Goal: Task Accomplishment & Management: Manage account settings

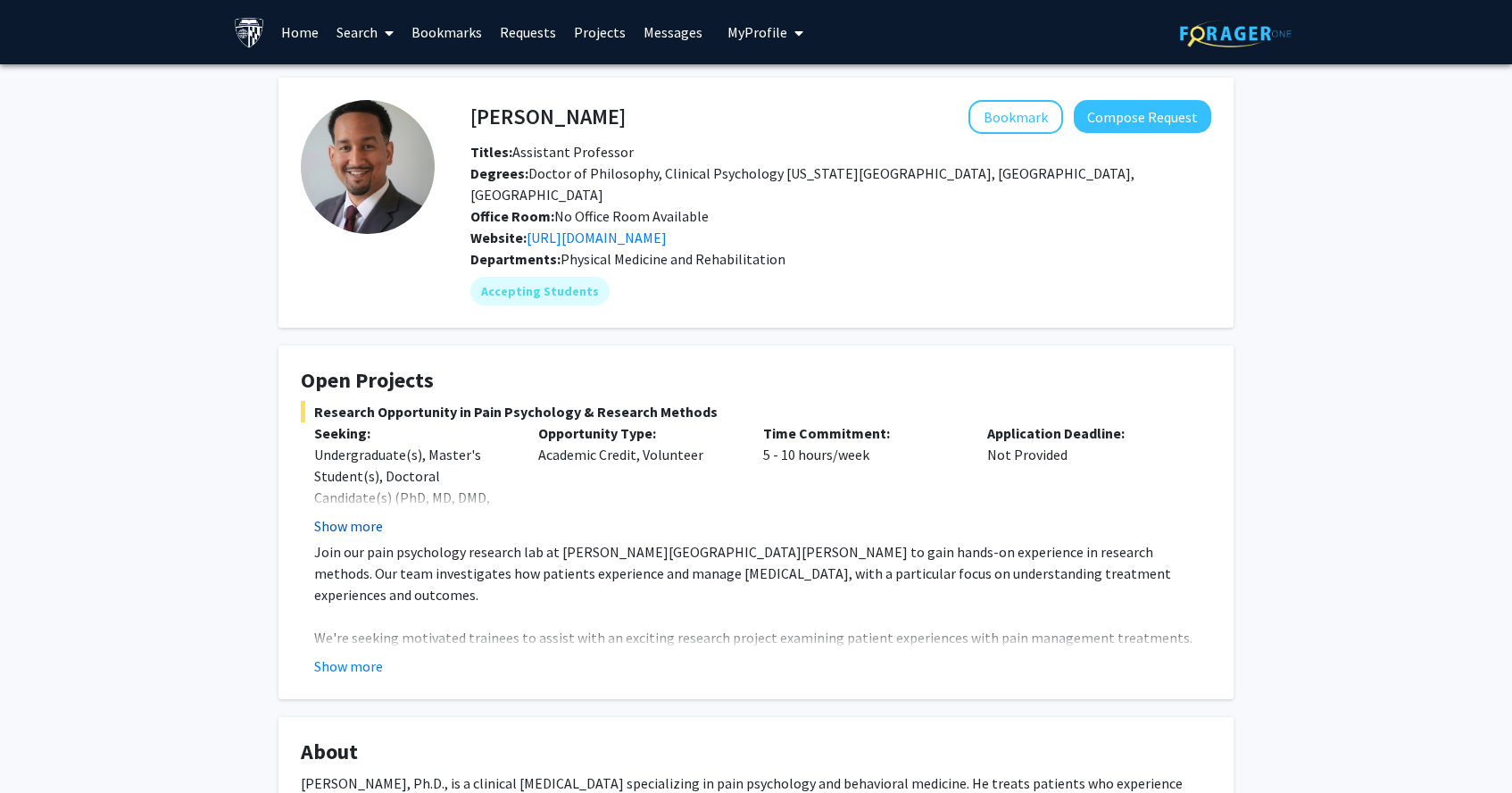
click at [365, 515] on button "Show more" at bounding box center [349, 525] width 69 height 21
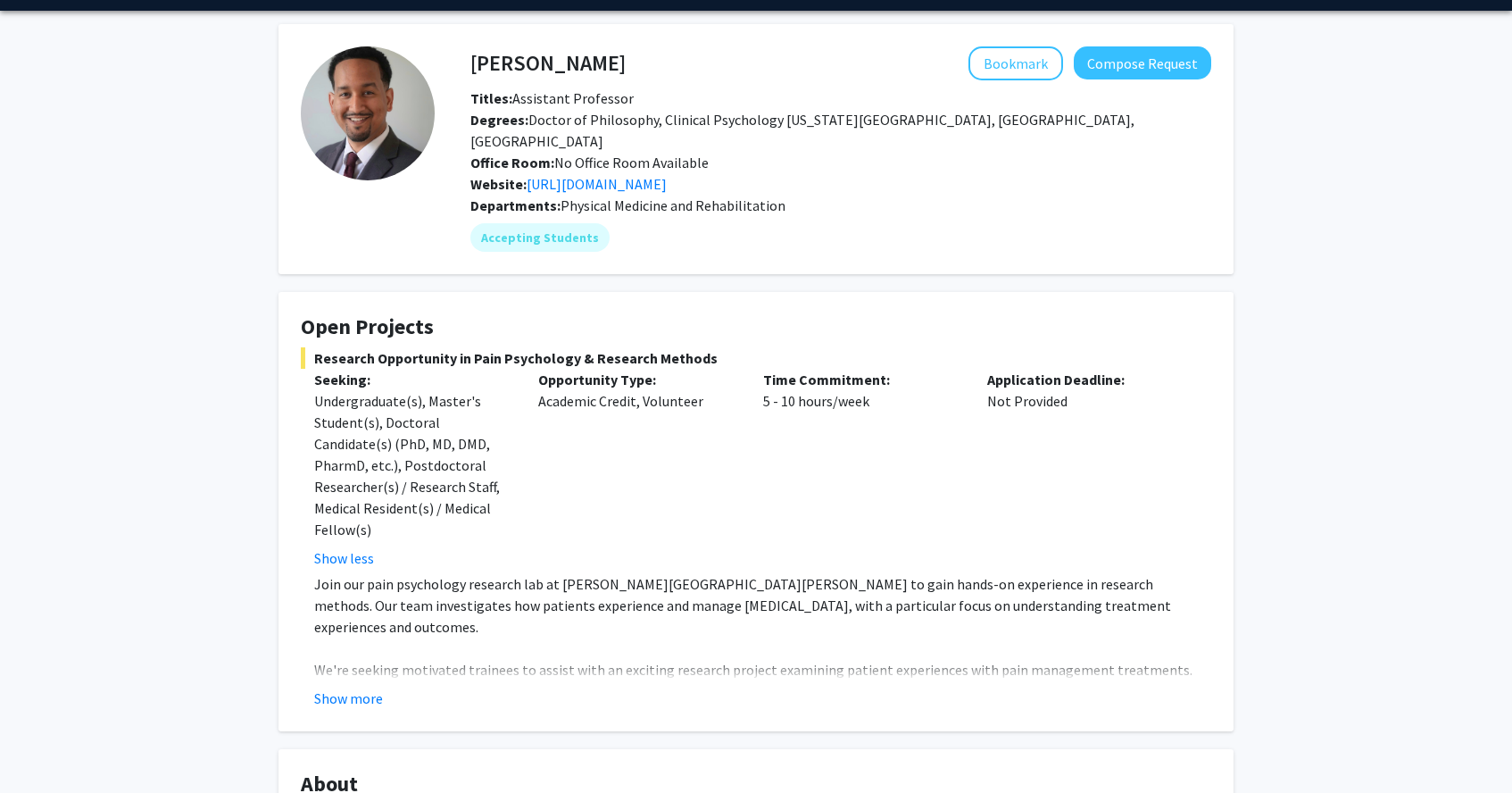
scroll to position [99, 0]
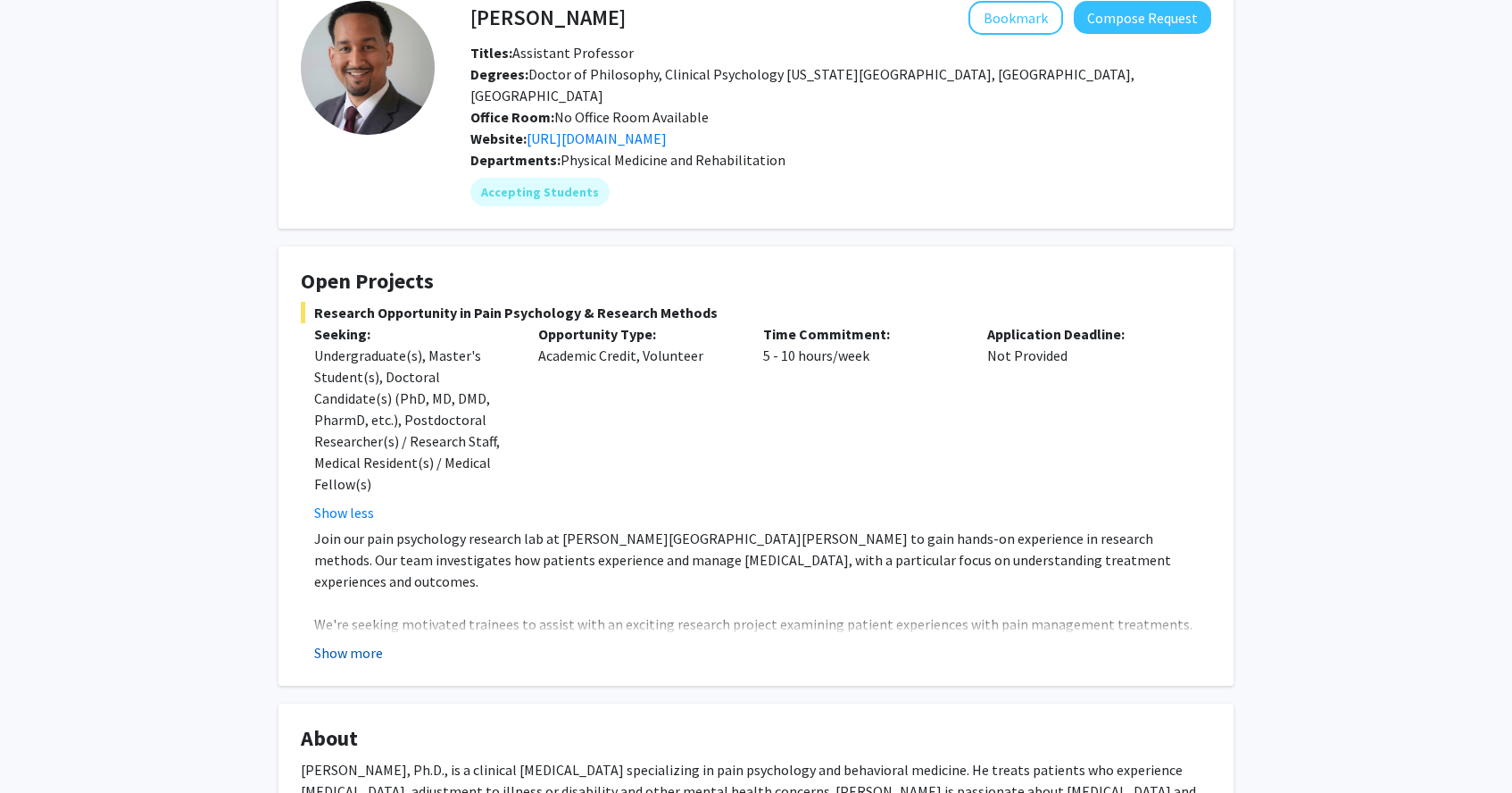
click at [358, 642] on button "Show more" at bounding box center [349, 652] width 69 height 21
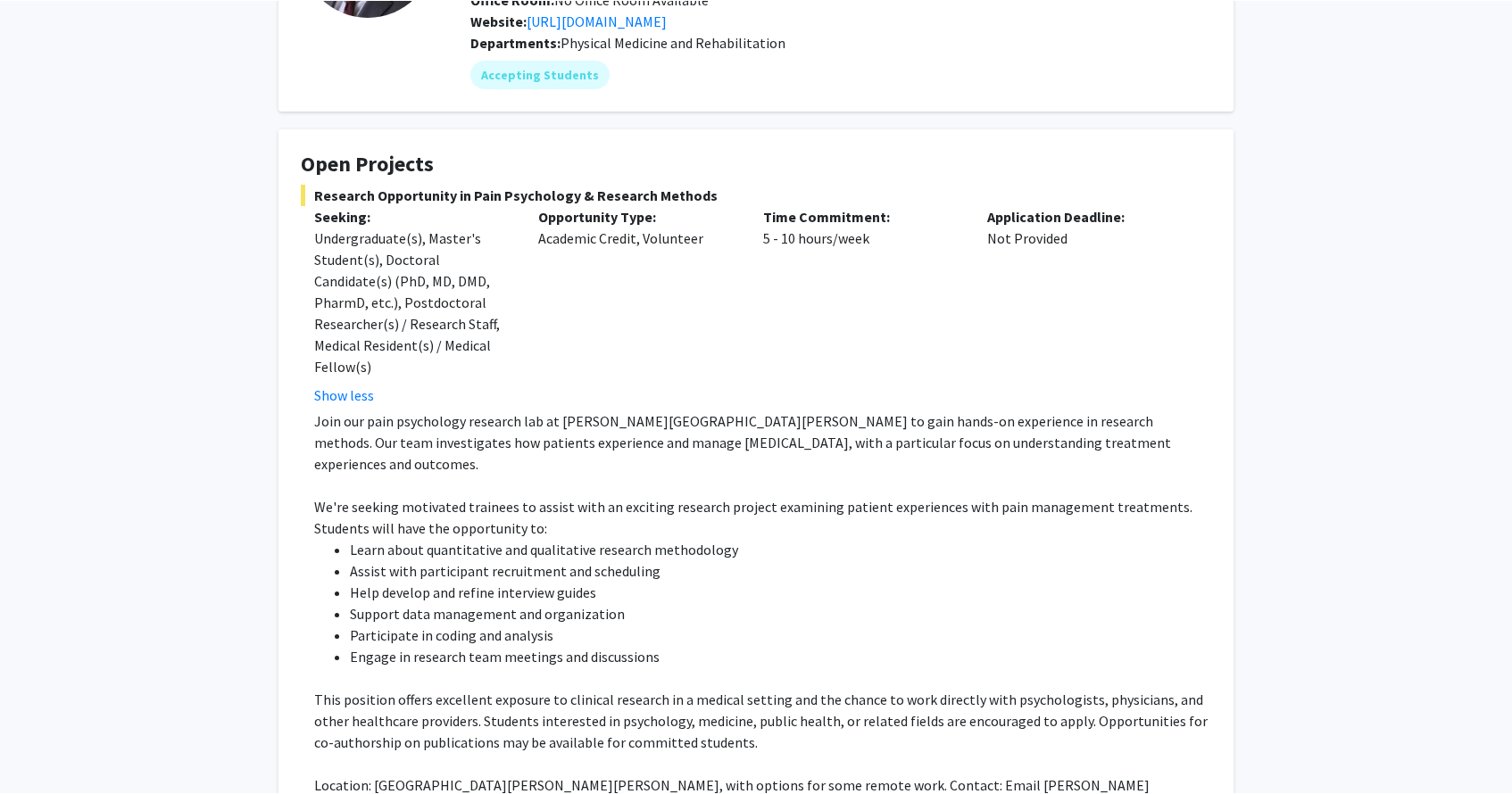
scroll to position [0, 0]
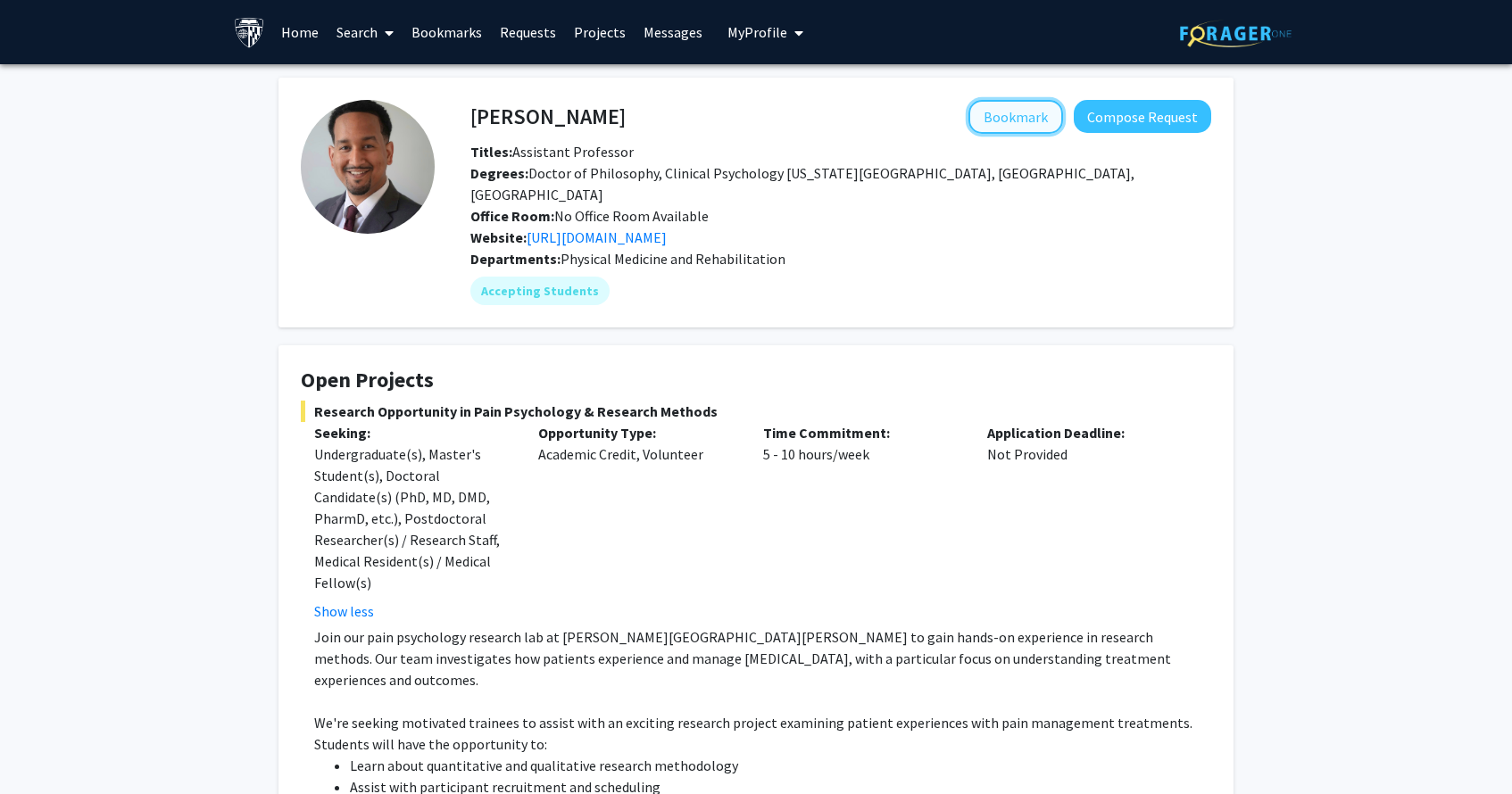
click at [1009, 115] on button "Bookmark" at bounding box center [1015, 117] width 95 height 34
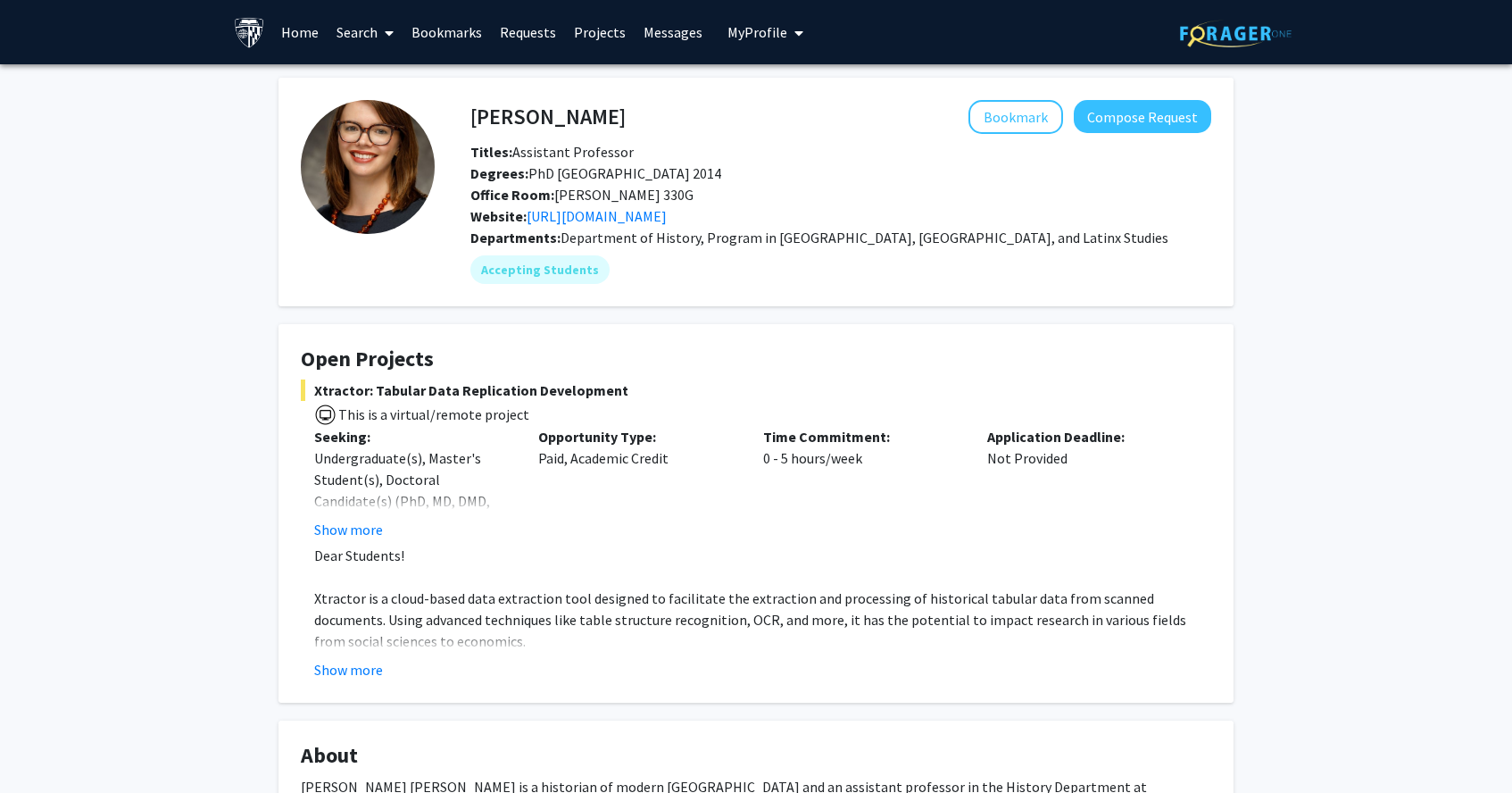
click at [347, 654] on fg-read-more "Dear Students! Xtractor is a cloud-based data extraction tool designed to facil…" at bounding box center [756, 612] width 910 height 135
click at [352, 673] on button "Show more" at bounding box center [349, 669] width 69 height 21
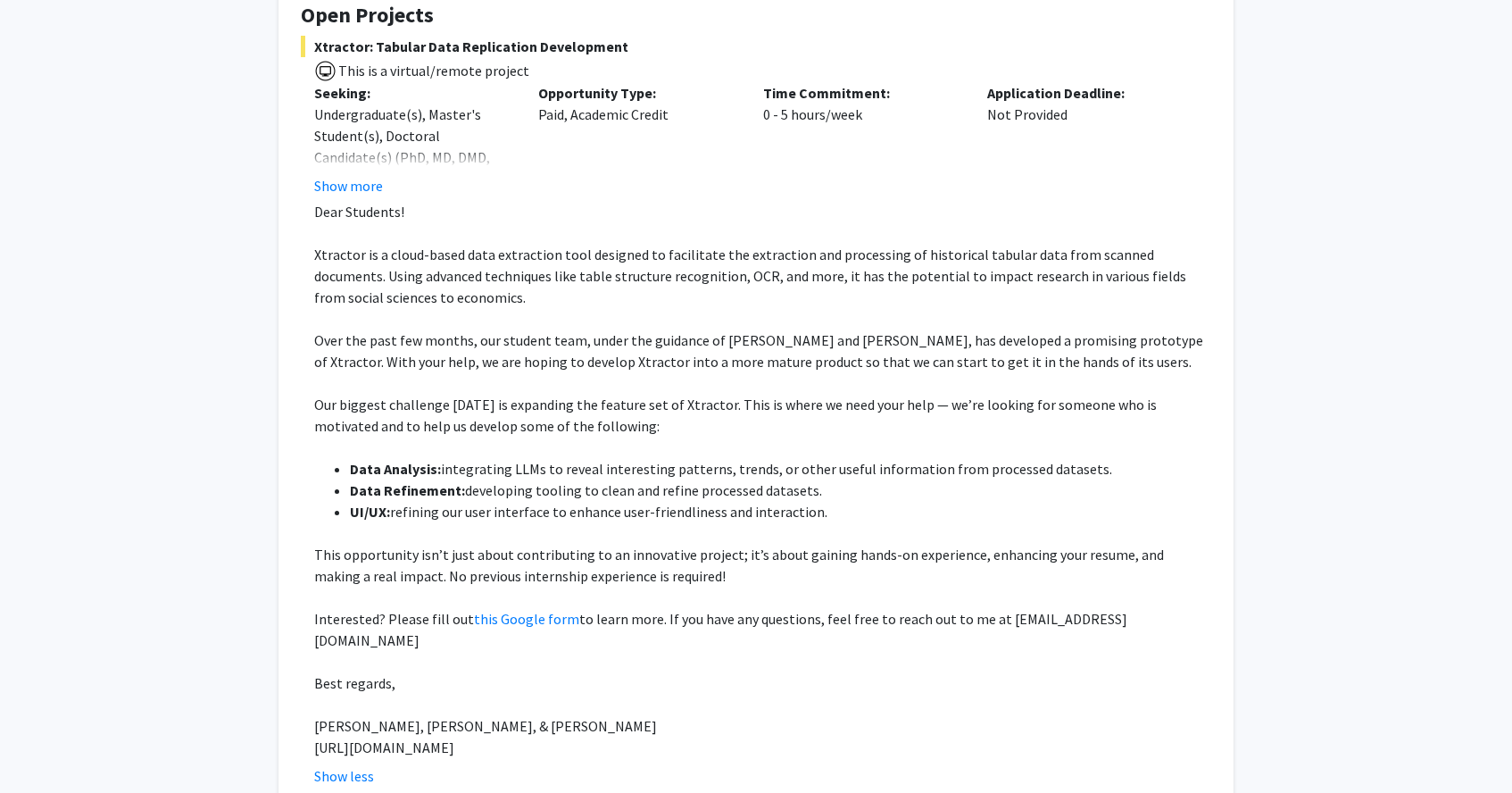
scroll to position [339, 0]
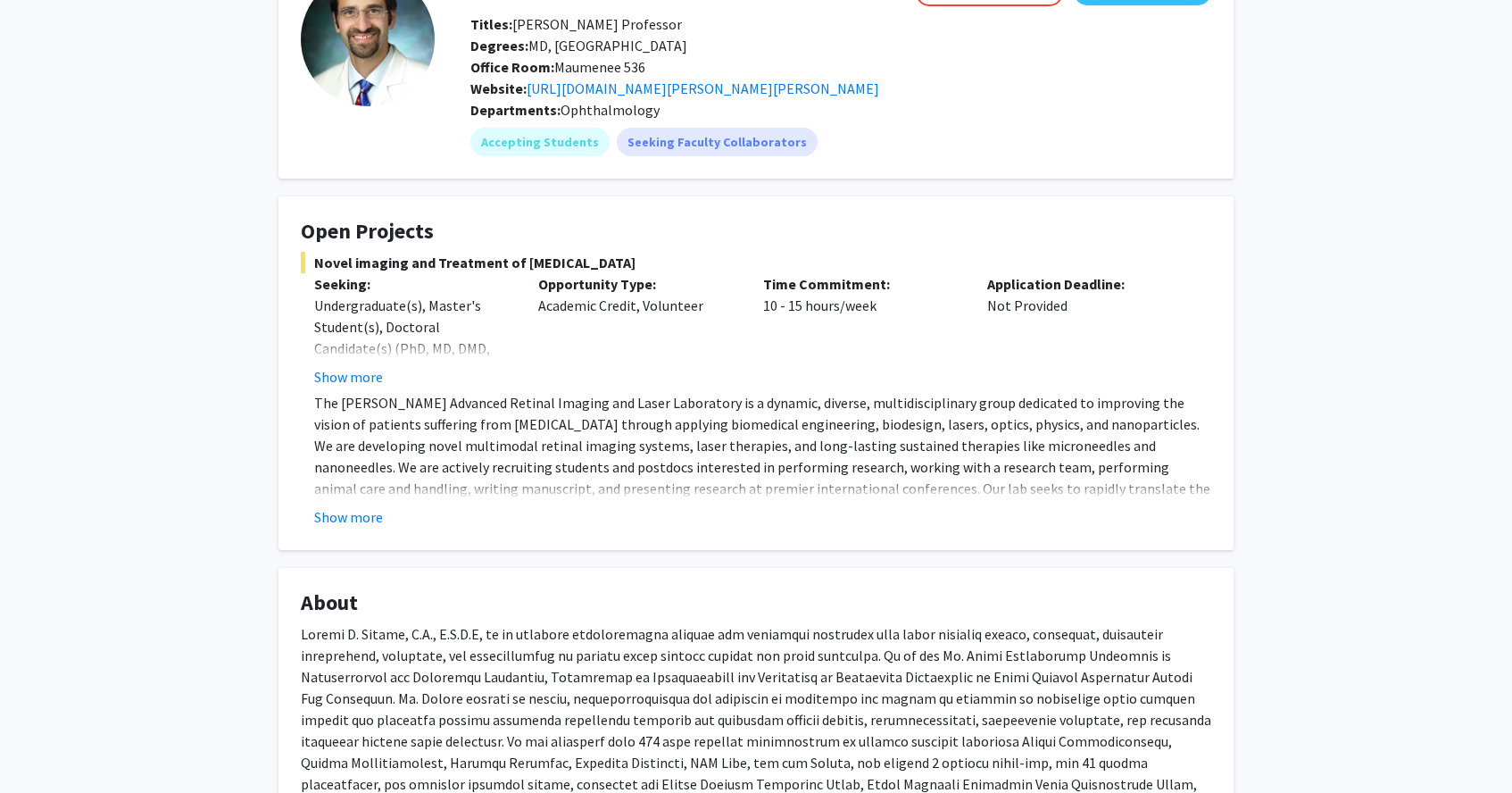
scroll to position [141, 0]
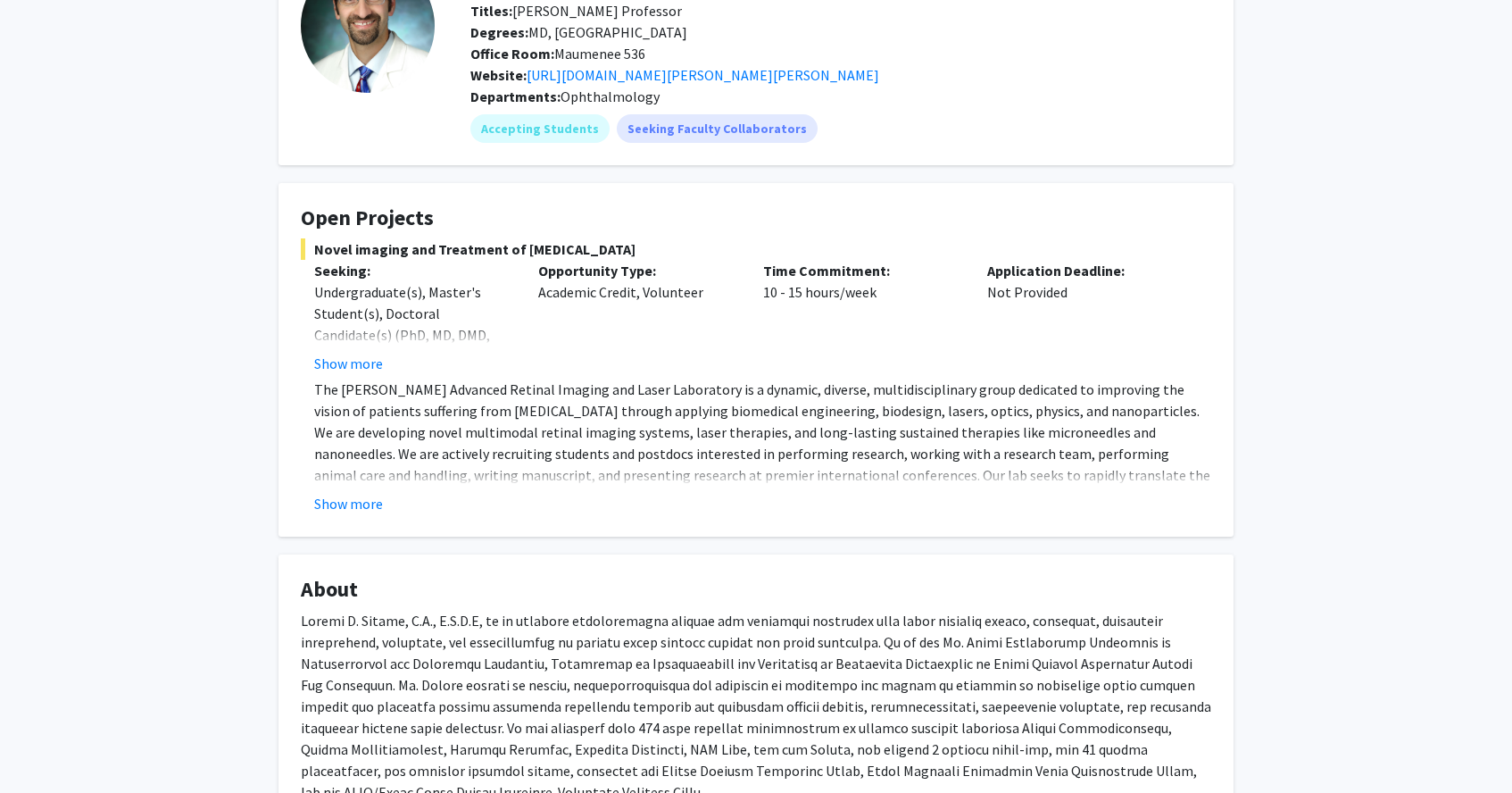
click at [355, 492] on div "Show more" at bounding box center [762, 503] width 896 height 21
click at [363, 501] on button "Show more" at bounding box center [349, 503] width 69 height 21
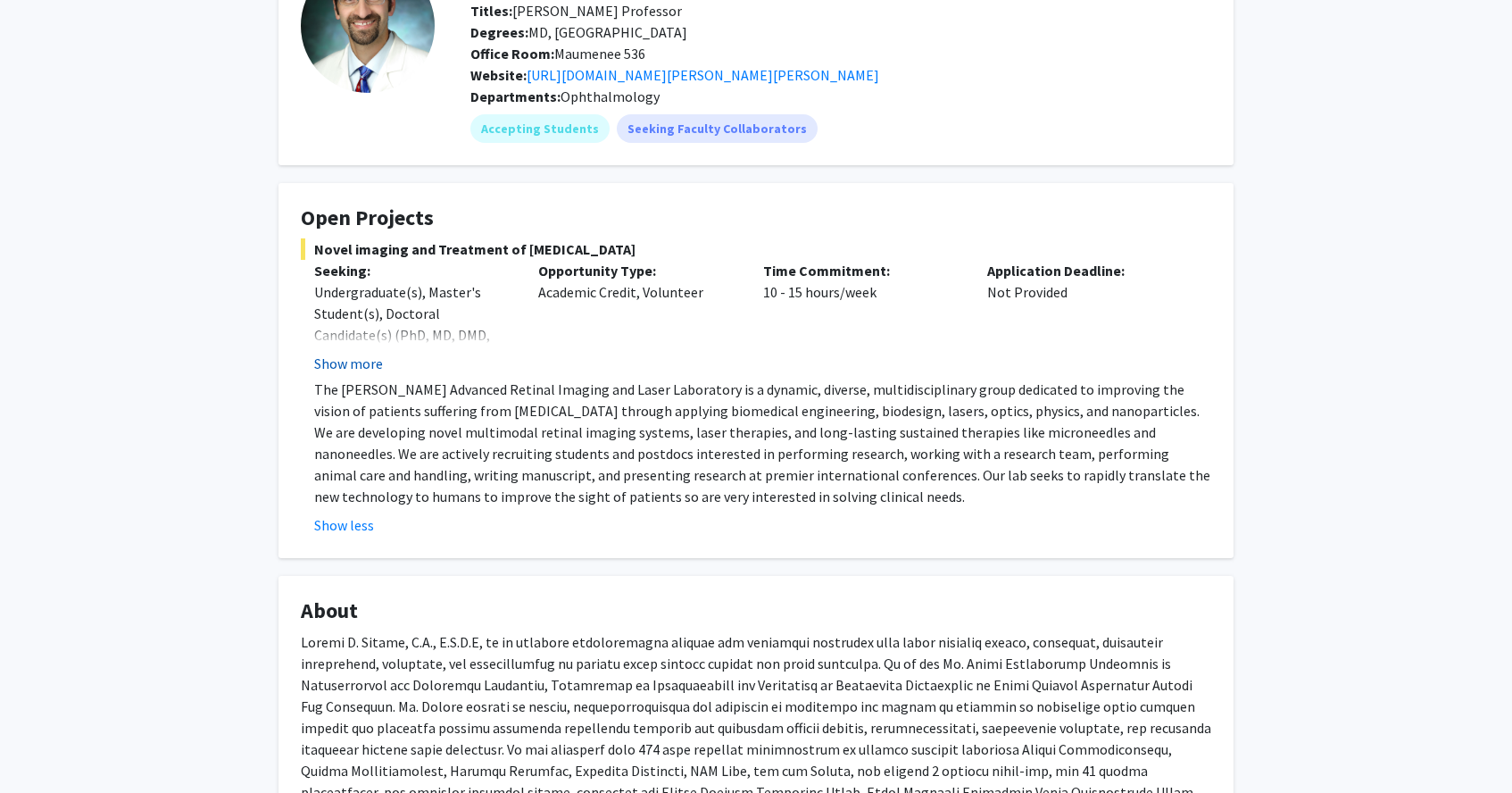
click at [340, 372] on button "Show more" at bounding box center [349, 363] width 69 height 21
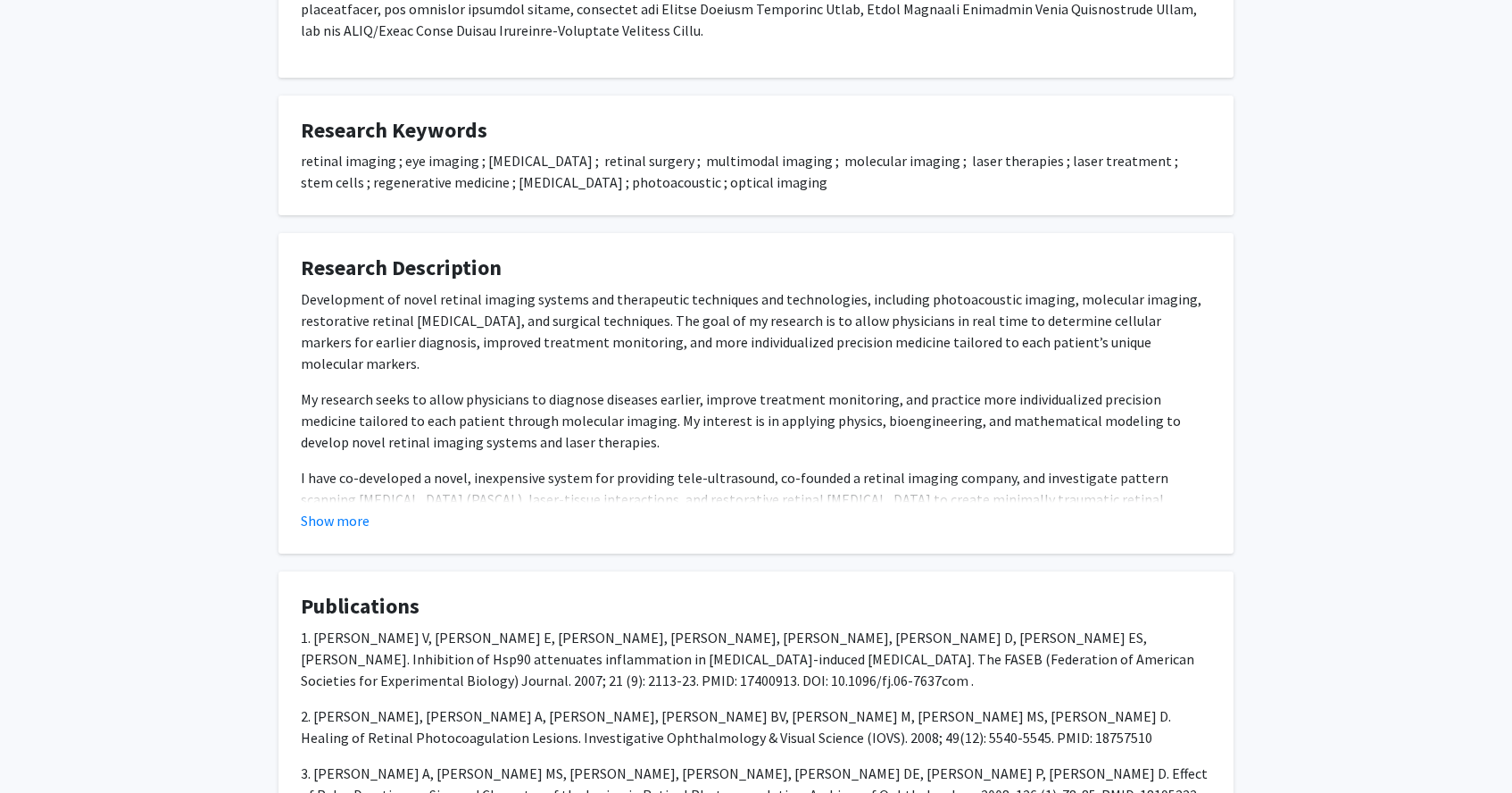
scroll to position [1019, 0]
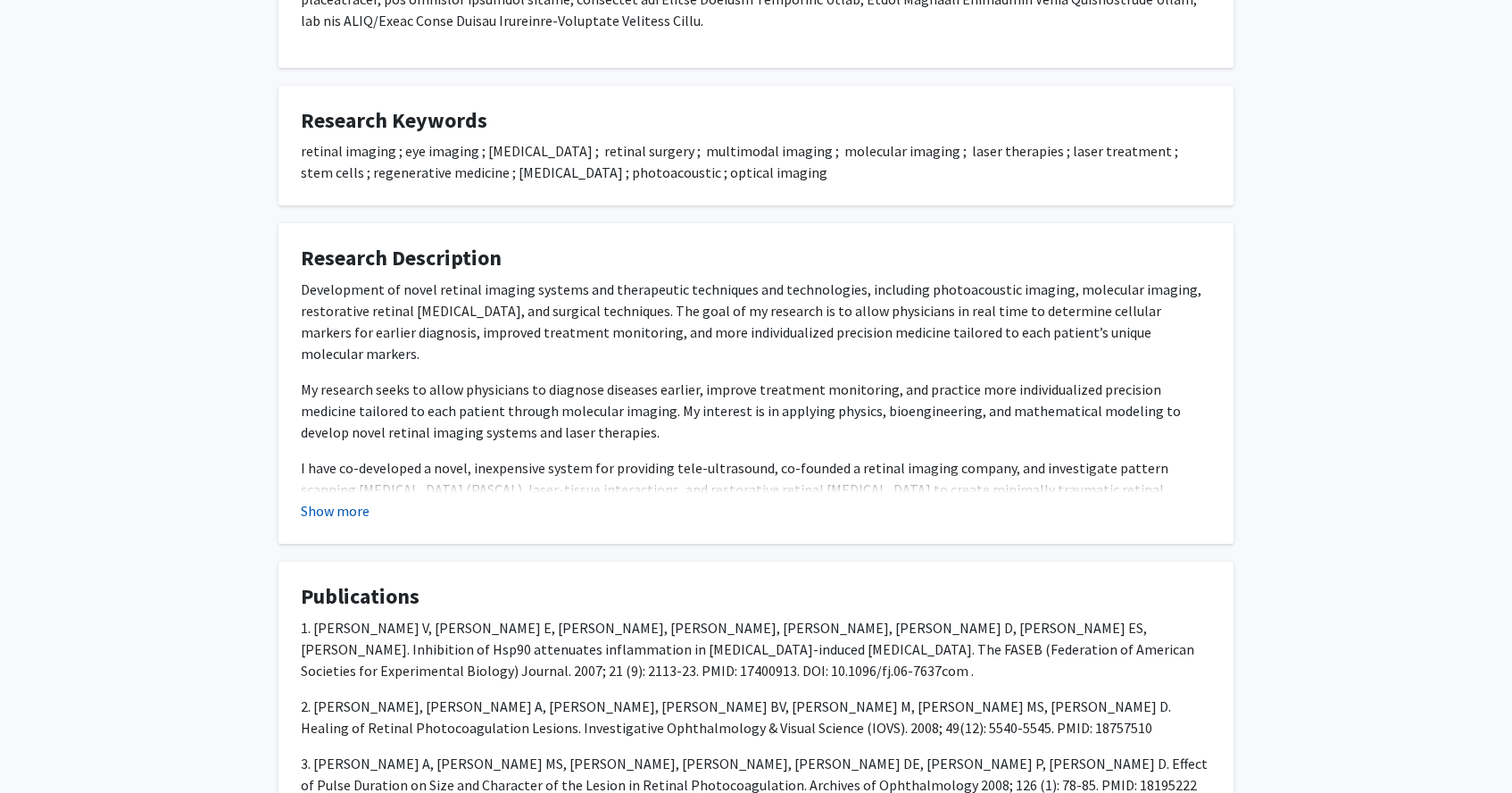
click at [344, 511] on button "Show more" at bounding box center [335, 510] width 69 height 21
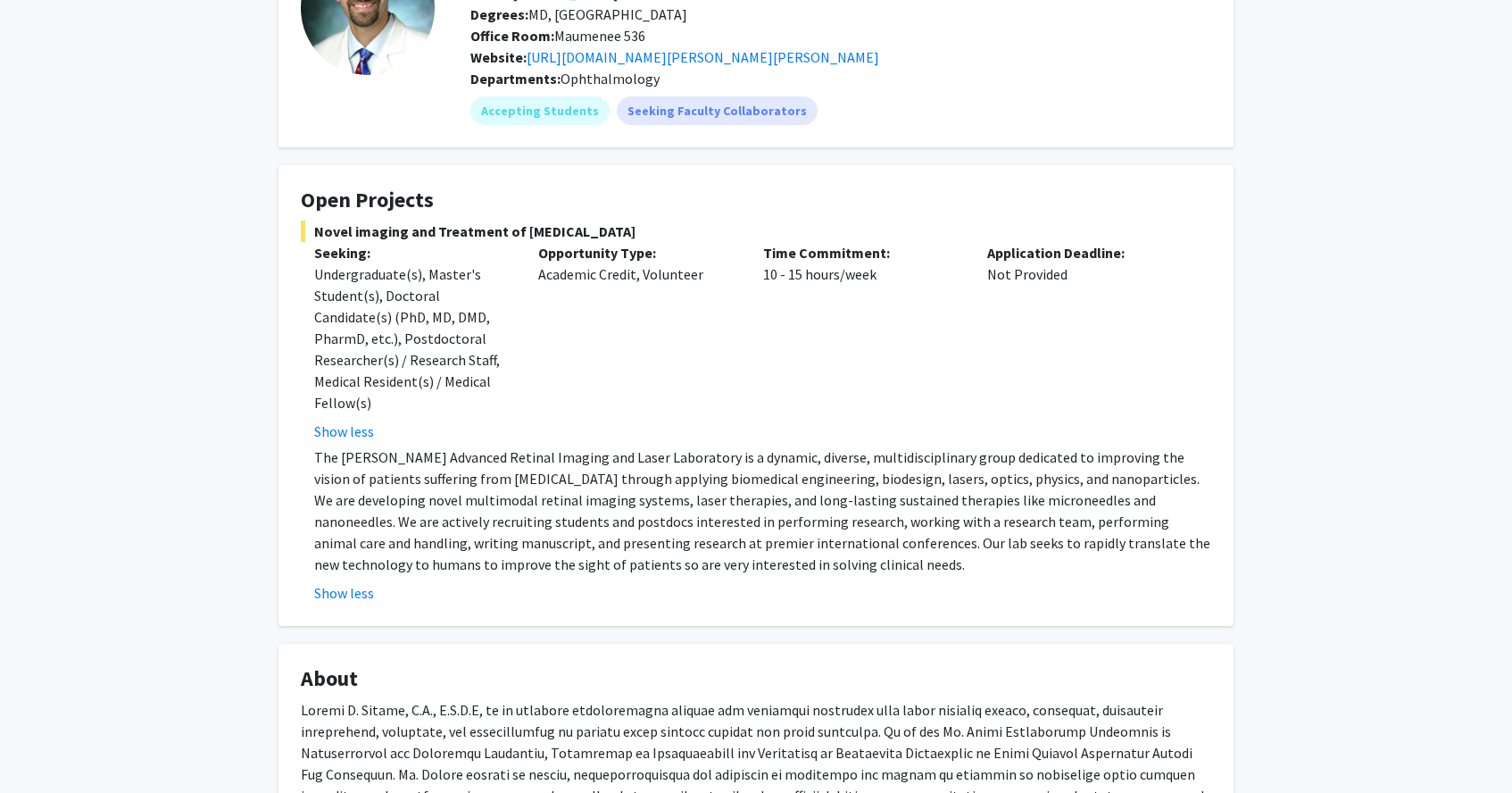
scroll to position [160, 0]
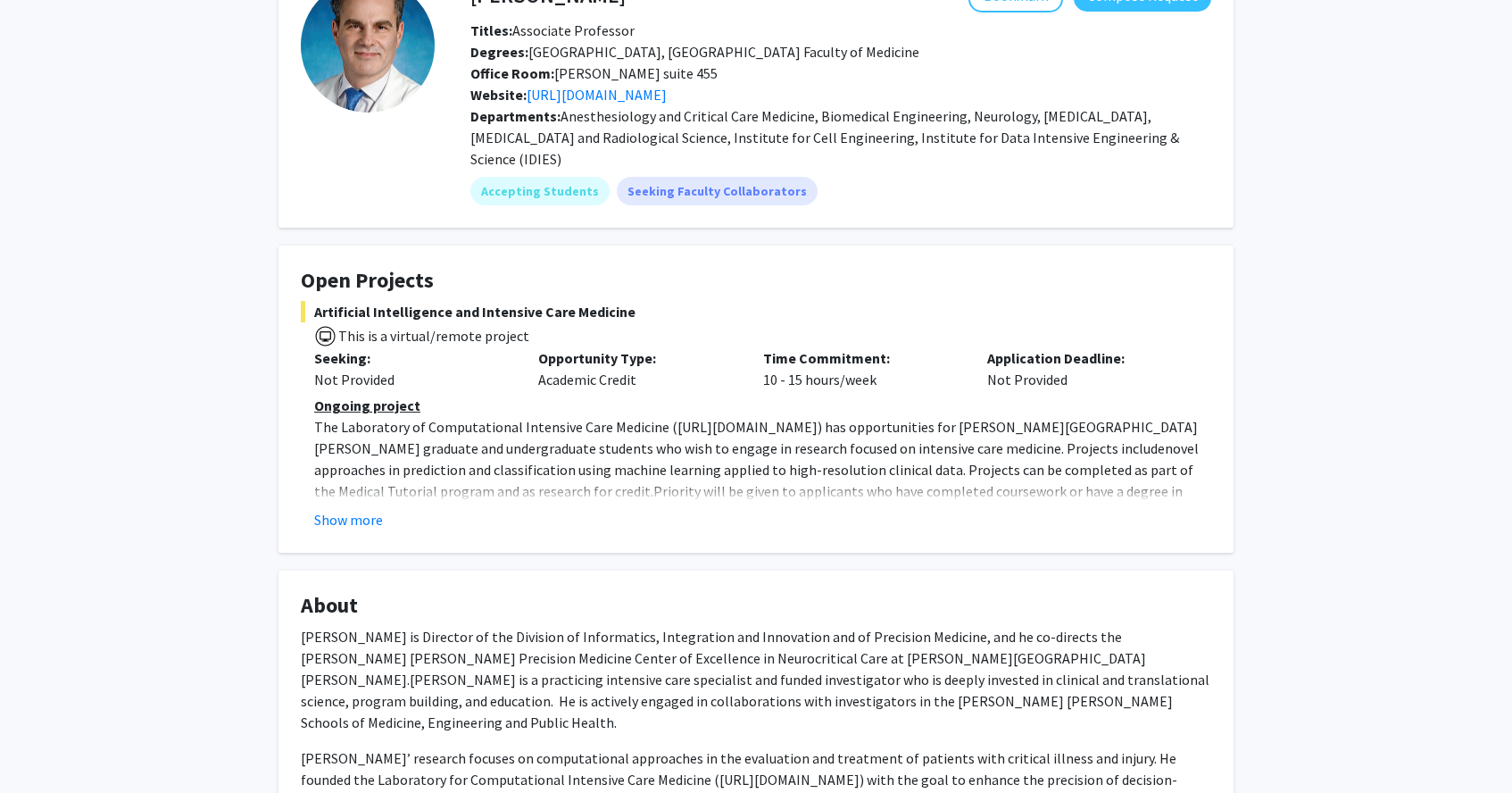
scroll to position [133, 0]
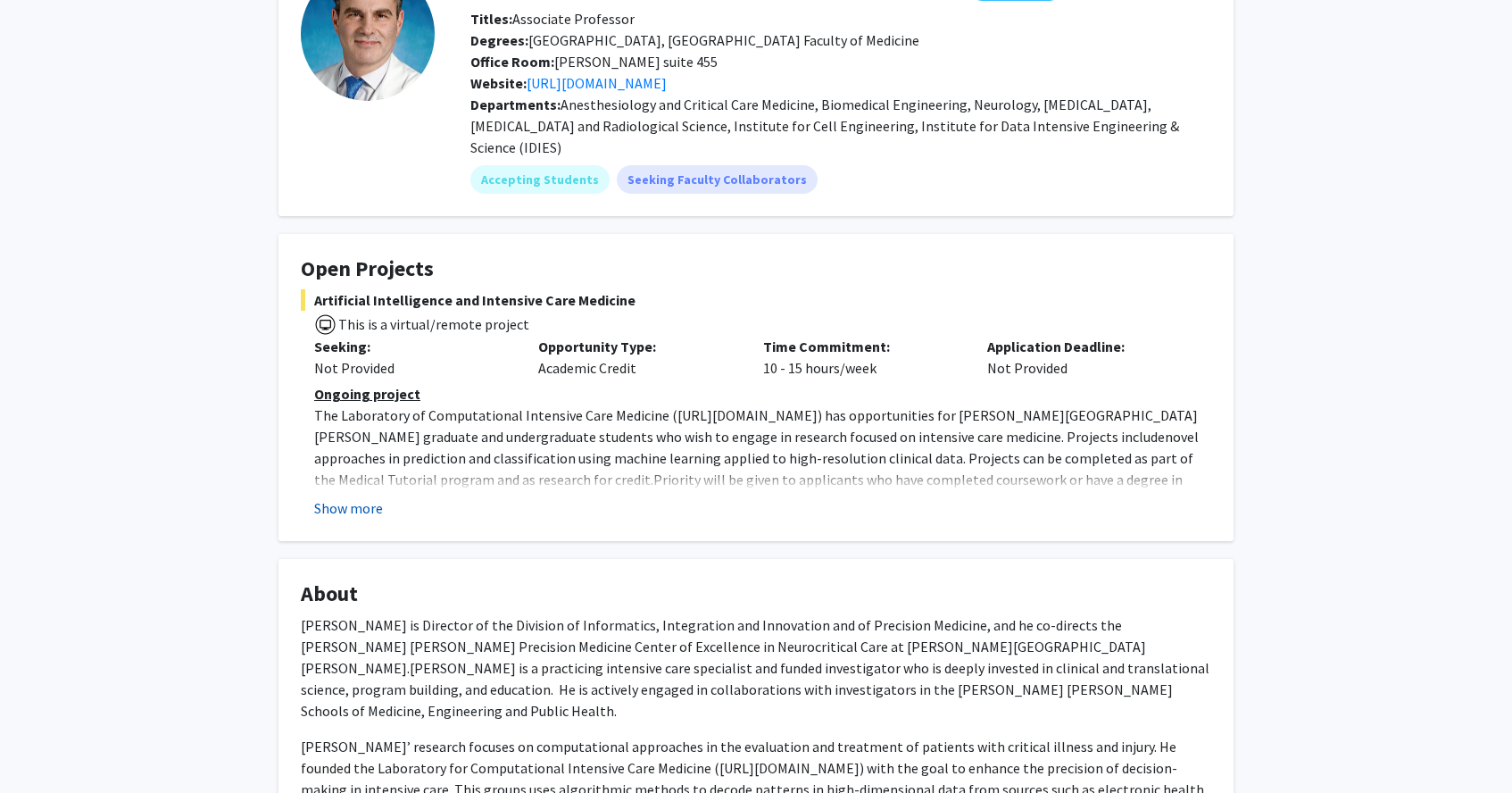
click at [365, 497] on button "Show more" at bounding box center [349, 507] width 69 height 21
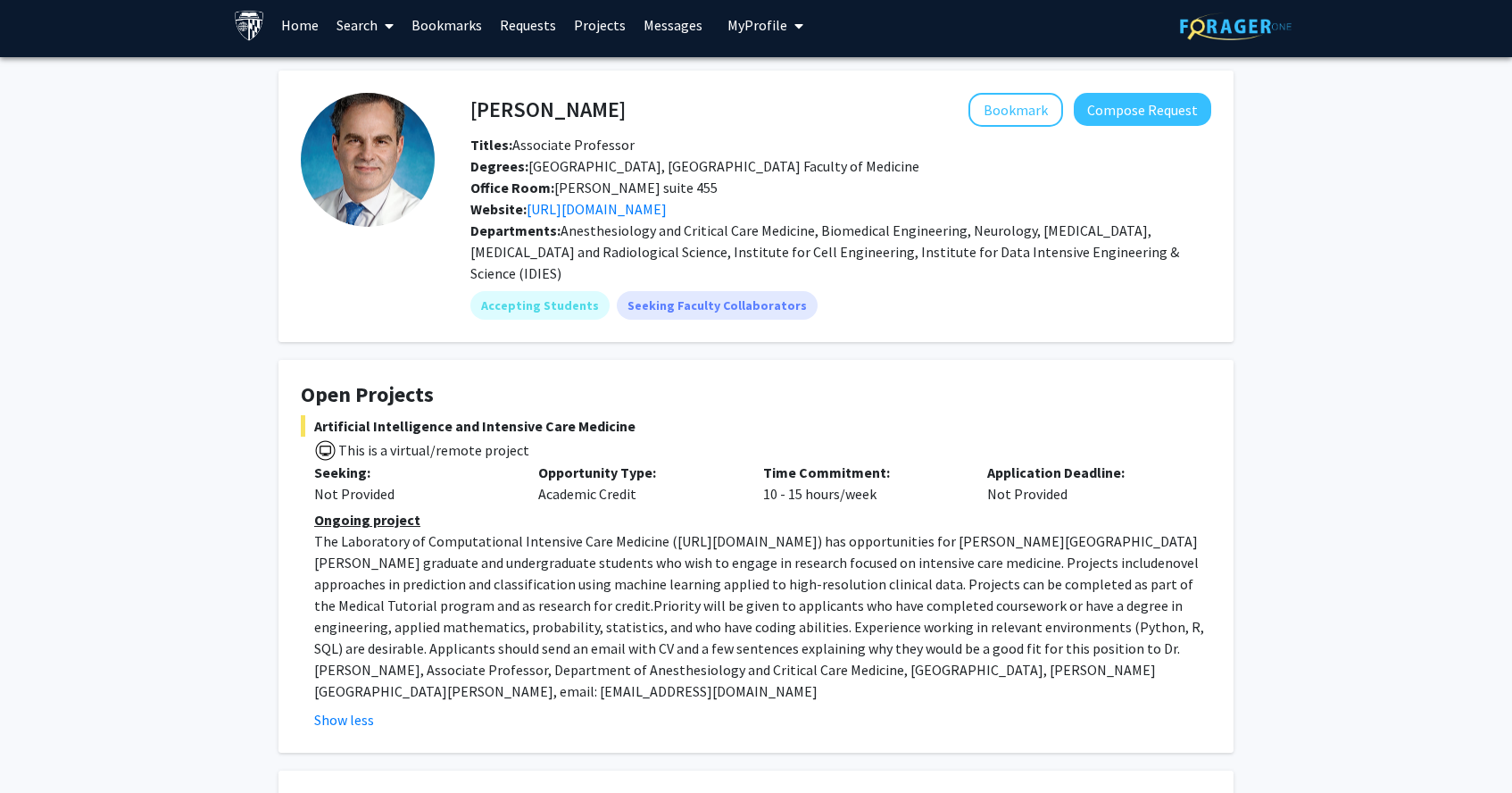
scroll to position [0, 0]
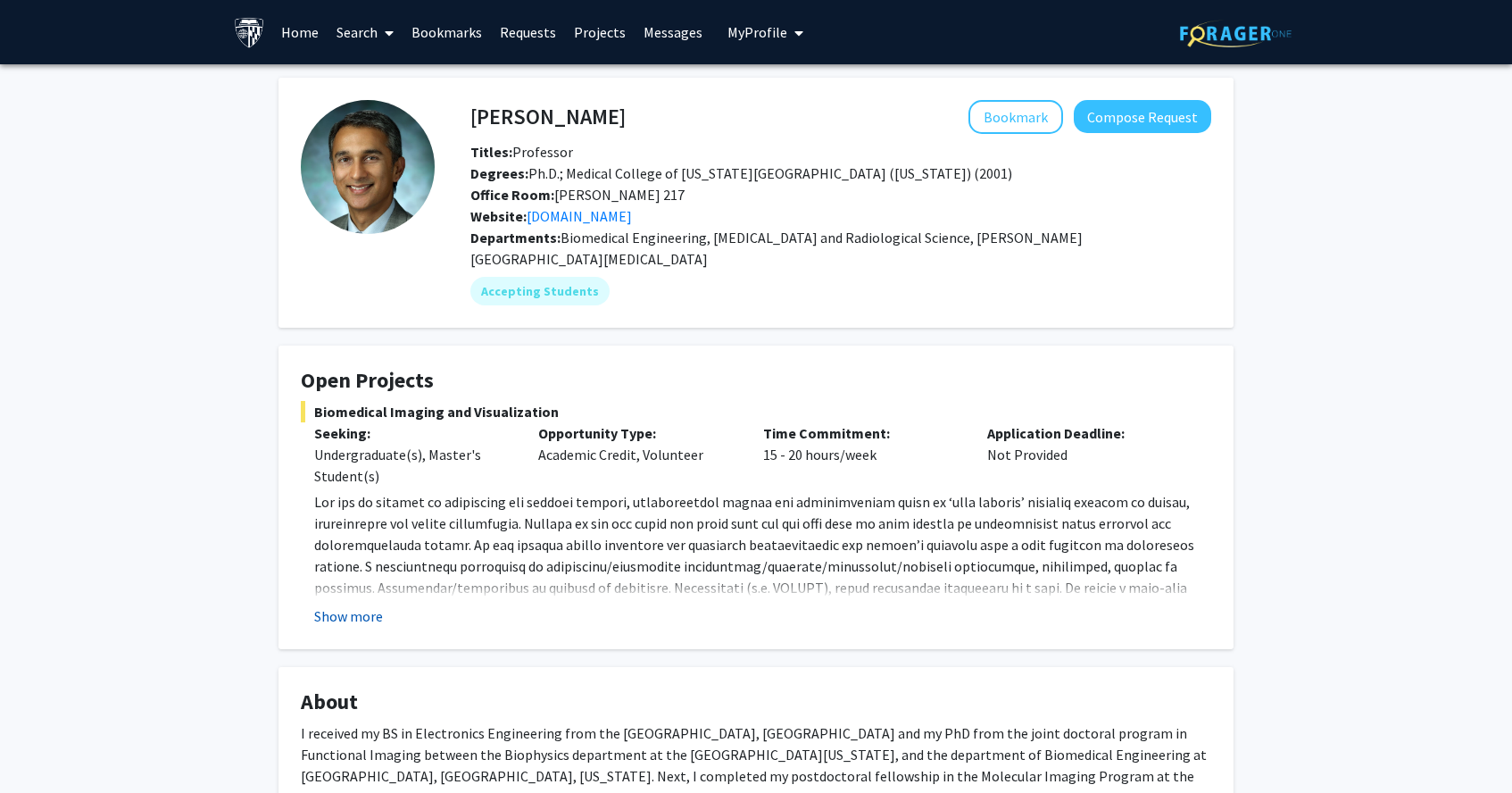
click at [346, 606] on button "Show more" at bounding box center [349, 616] width 69 height 21
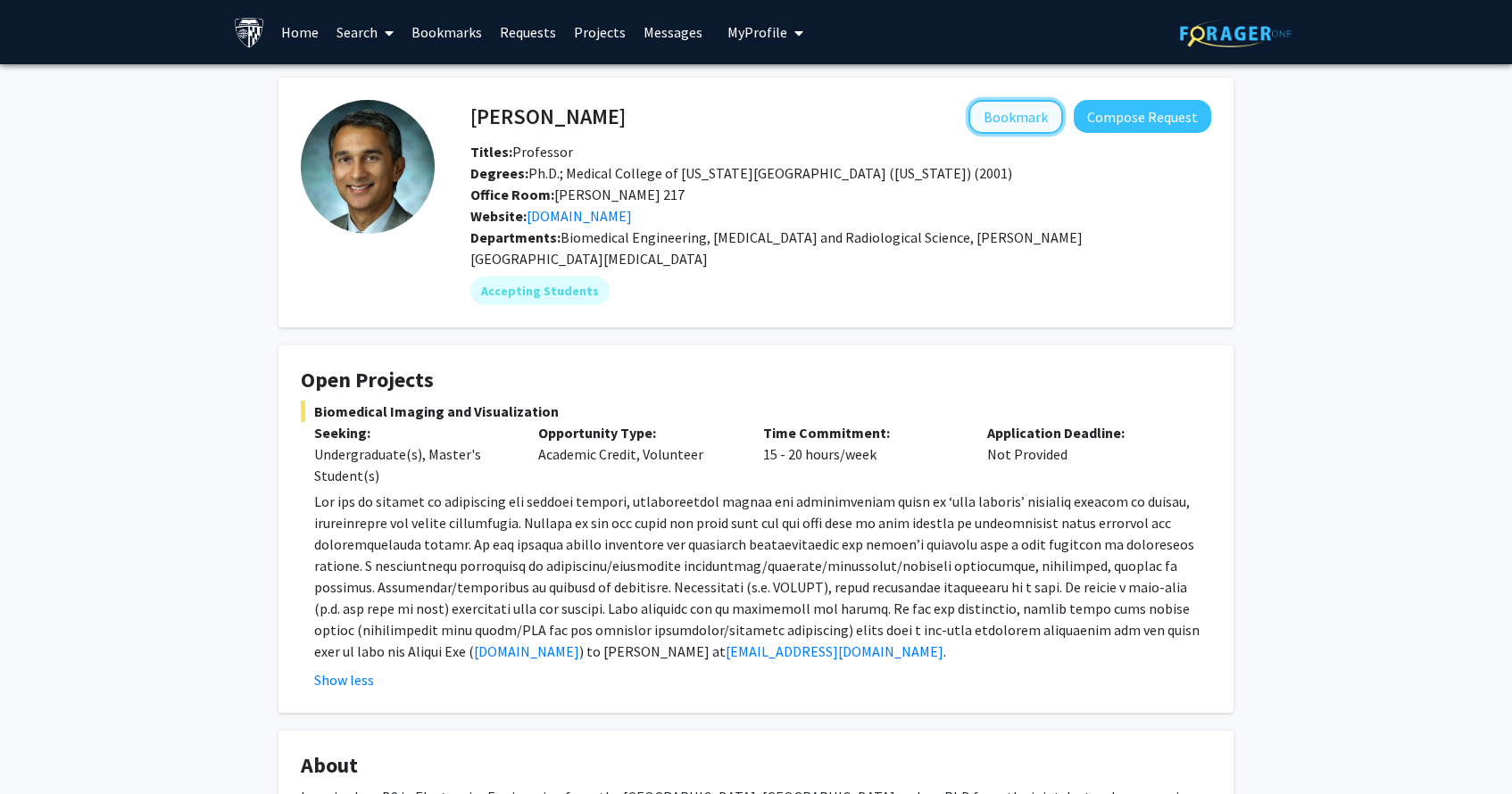
click at [1035, 120] on button "Bookmark" at bounding box center [1015, 117] width 95 height 34
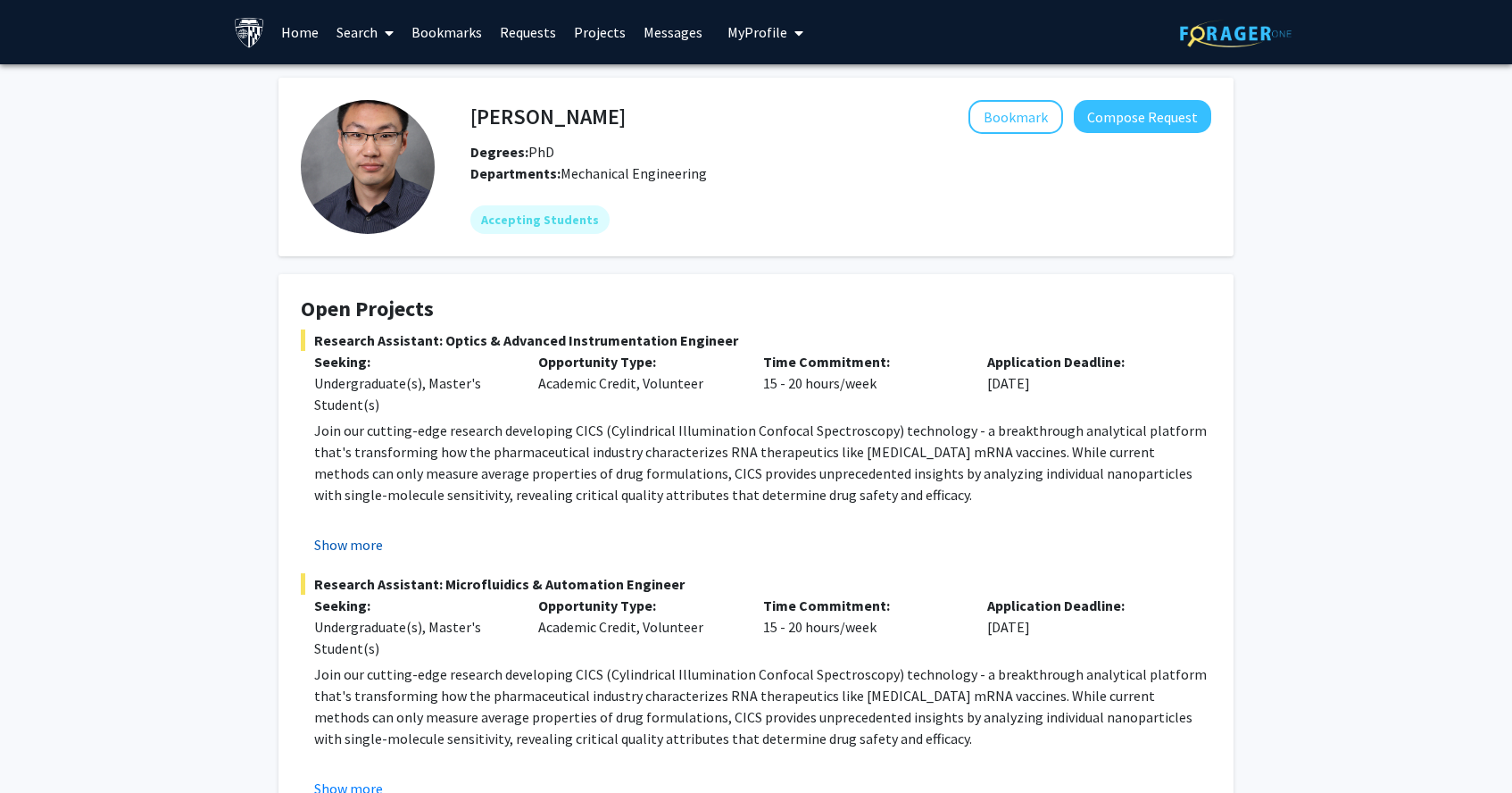
click at [365, 552] on button "Show more" at bounding box center [349, 544] width 69 height 21
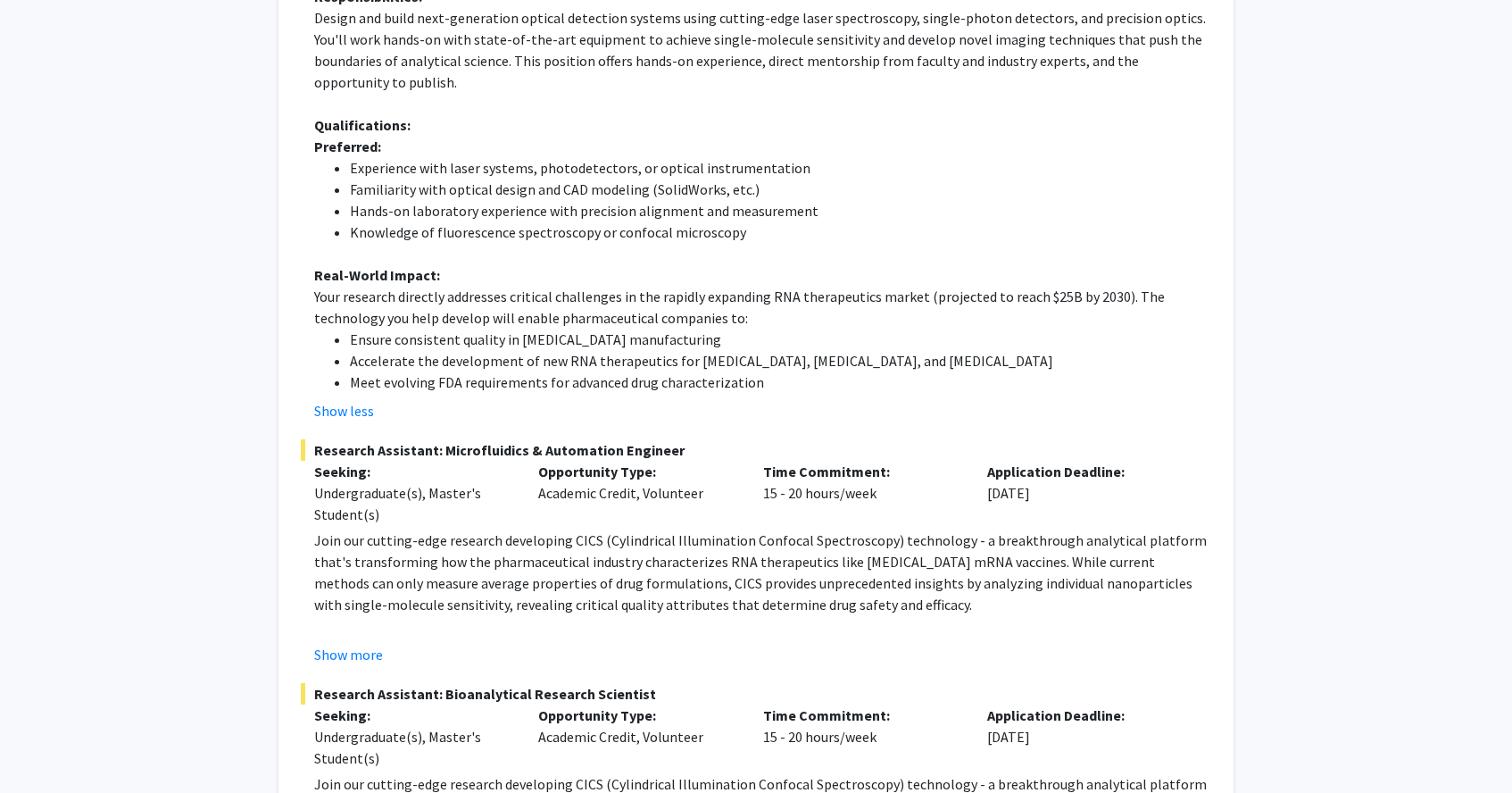
scroll to position [704, 0]
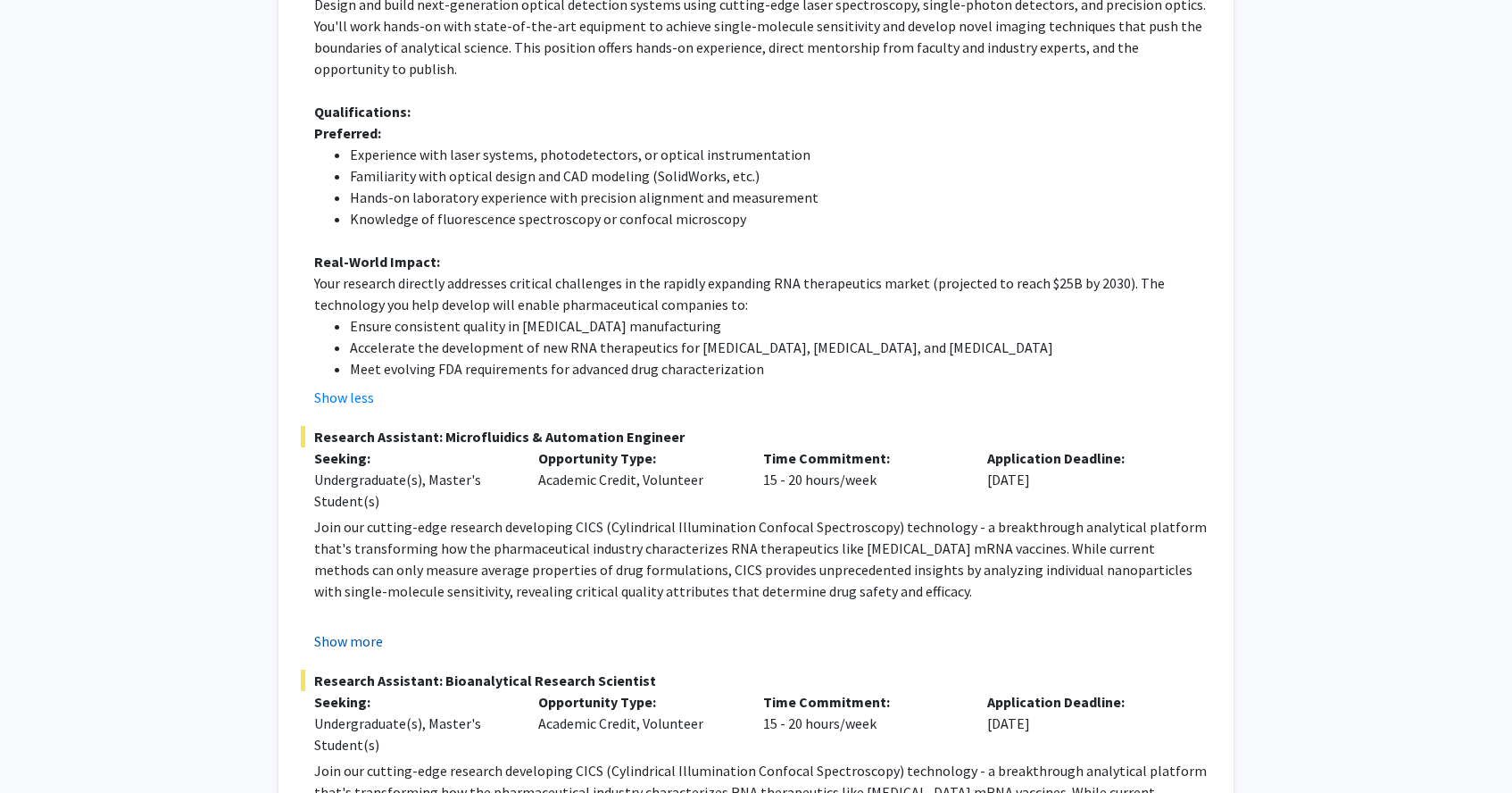
click at [373, 631] on button "Show more" at bounding box center [349, 641] width 69 height 21
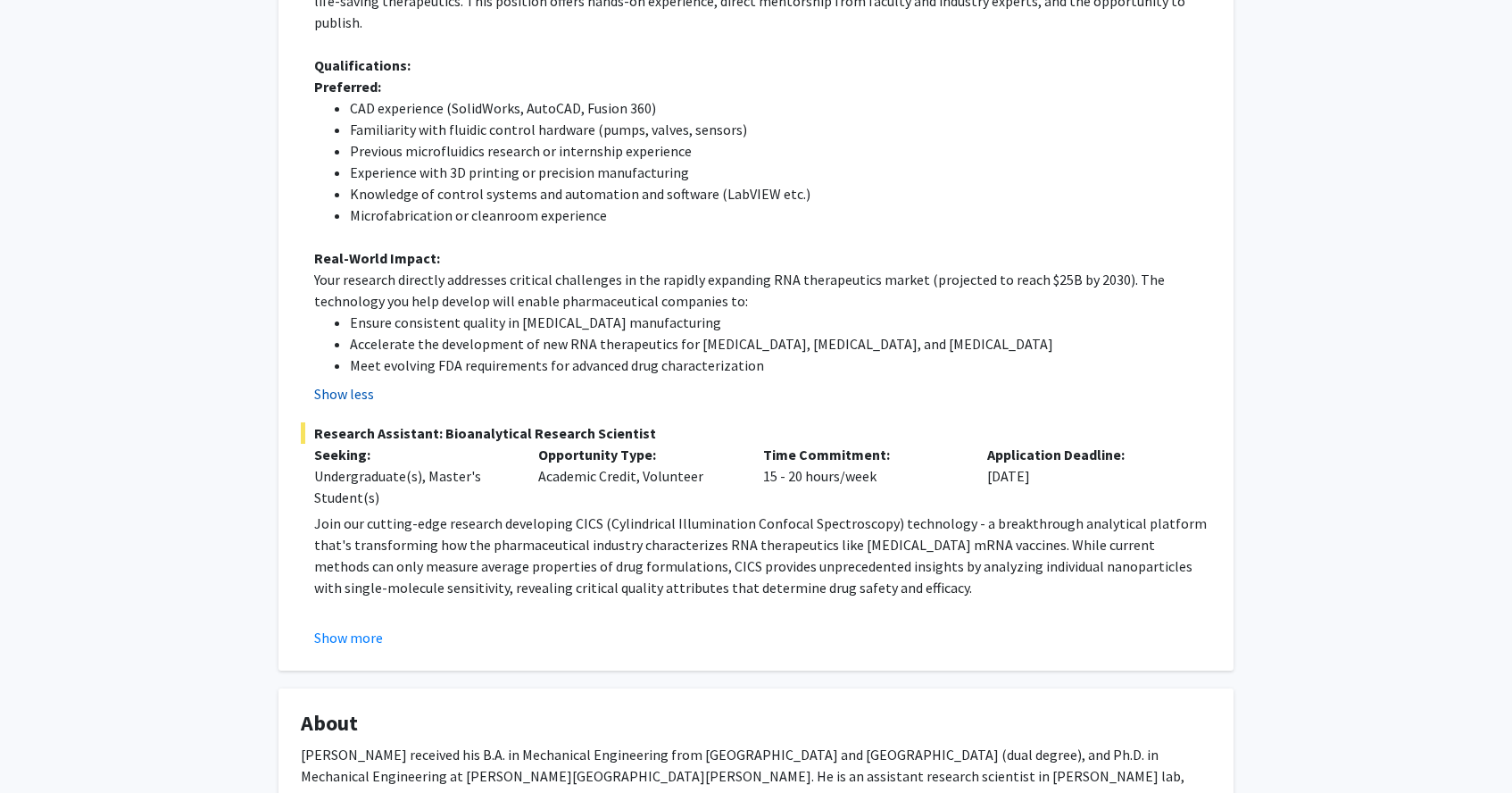
scroll to position [1553, 0]
click at [350, 626] on button "Show more" at bounding box center [349, 636] width 69 height 21
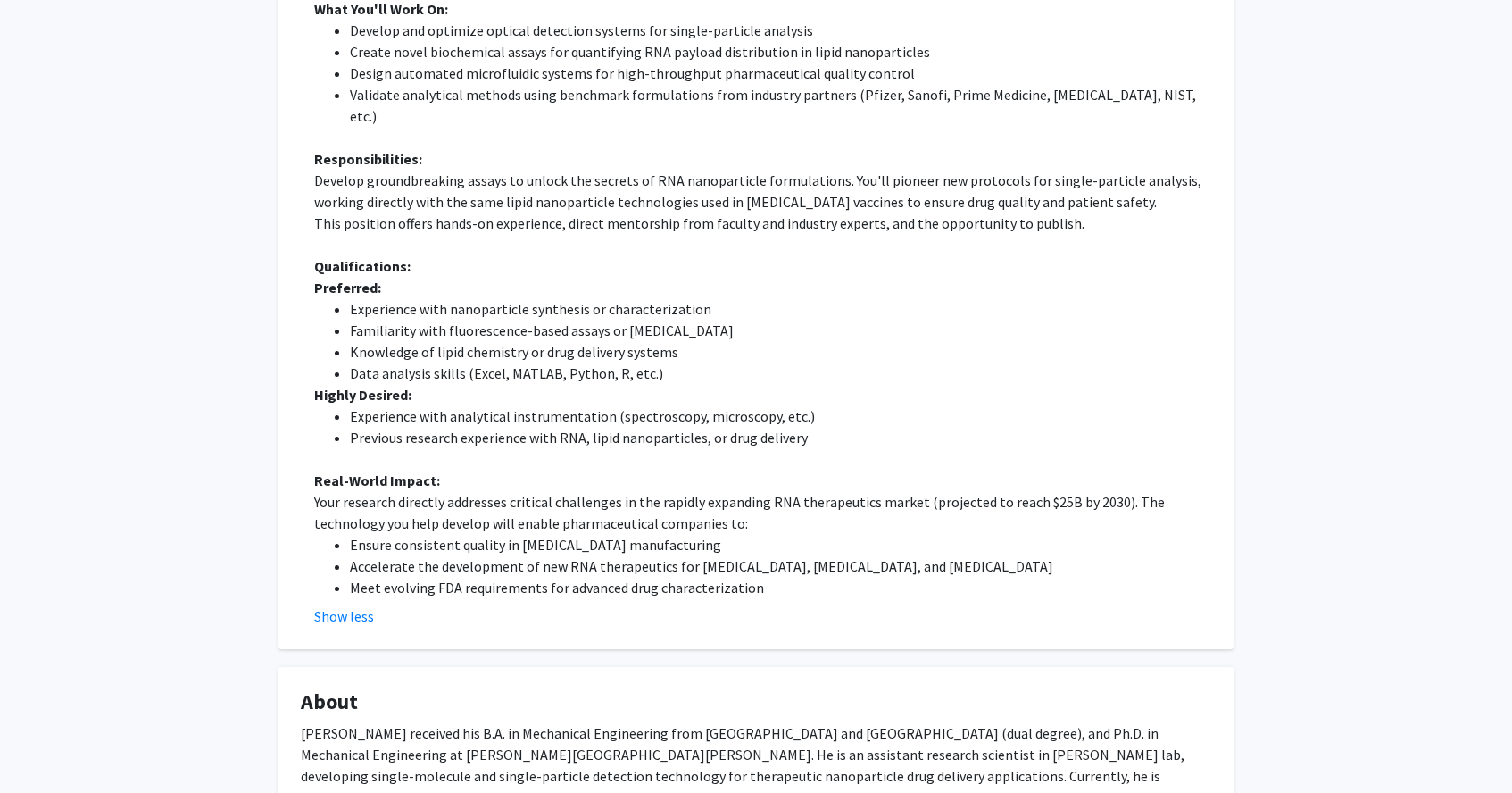
scroll to position [2178, 0]
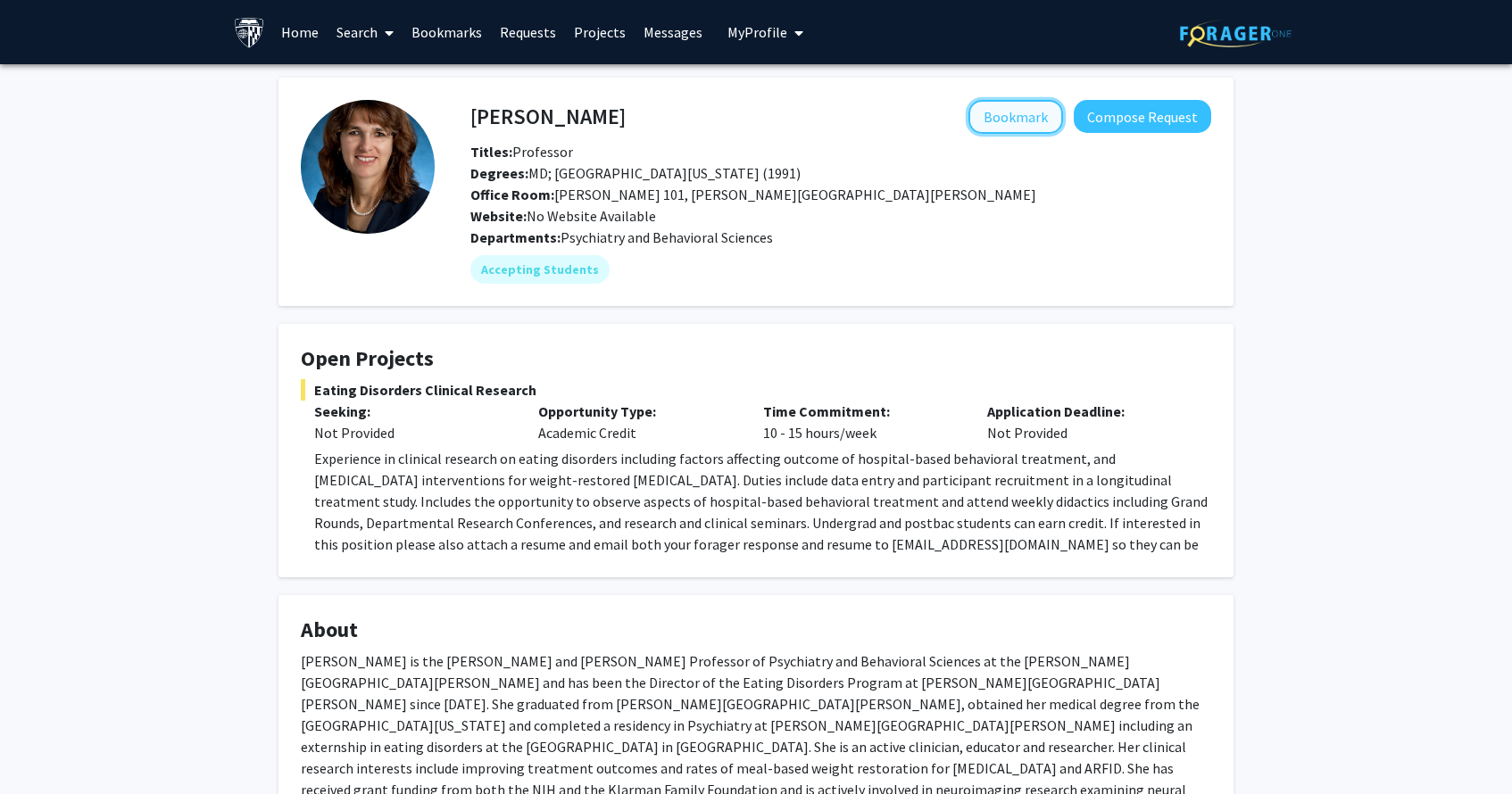
click at [985, 115] on button "Bookmark" at bounding box center [1015, 117] width 95 height 34
click at [453, 28] on link "Bookmarks" at bounding box center [446, 32] width 88 height 62
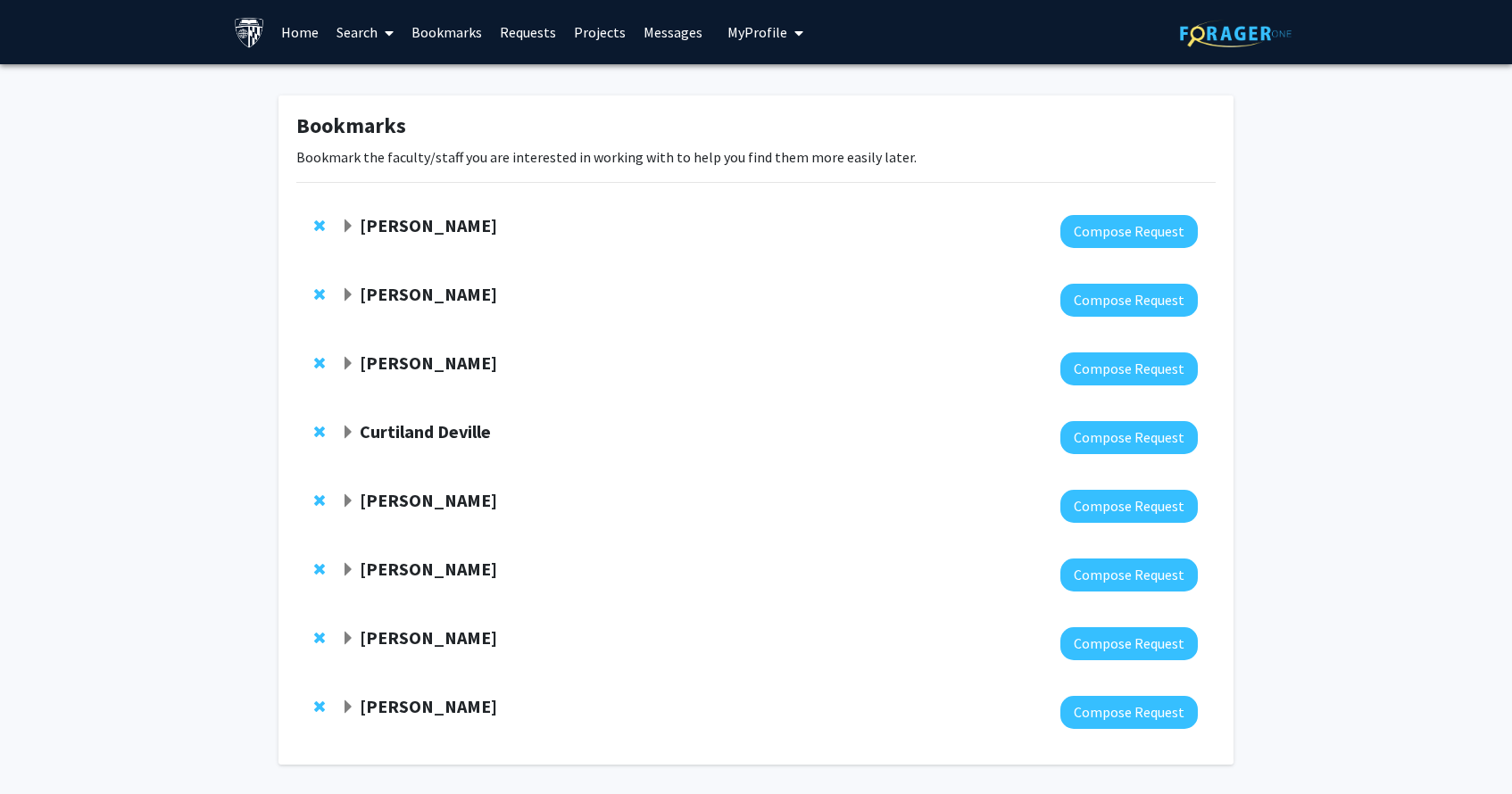
click at [358, 230] on div "[PERSON_NAME]" at bounding box center [534, 226] width 386 height 22
click at [377, 223] on strong "[PERSON_NAME]" at bounding box center [428, 225] width 137 height 22
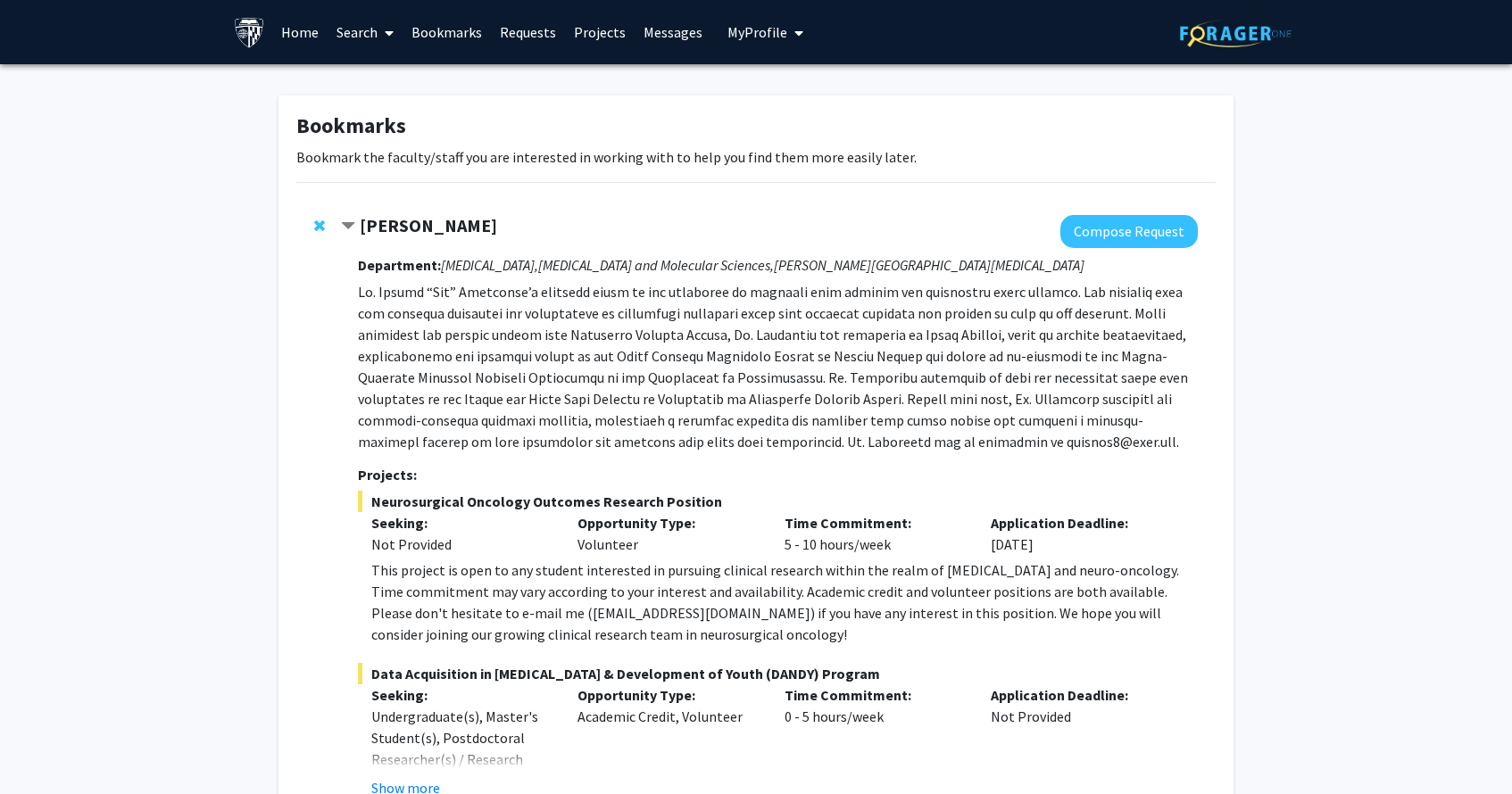
click at [378, 224] on strong "[PERSON_NAME]" at bounding box center [428, 225] width 137 height 22
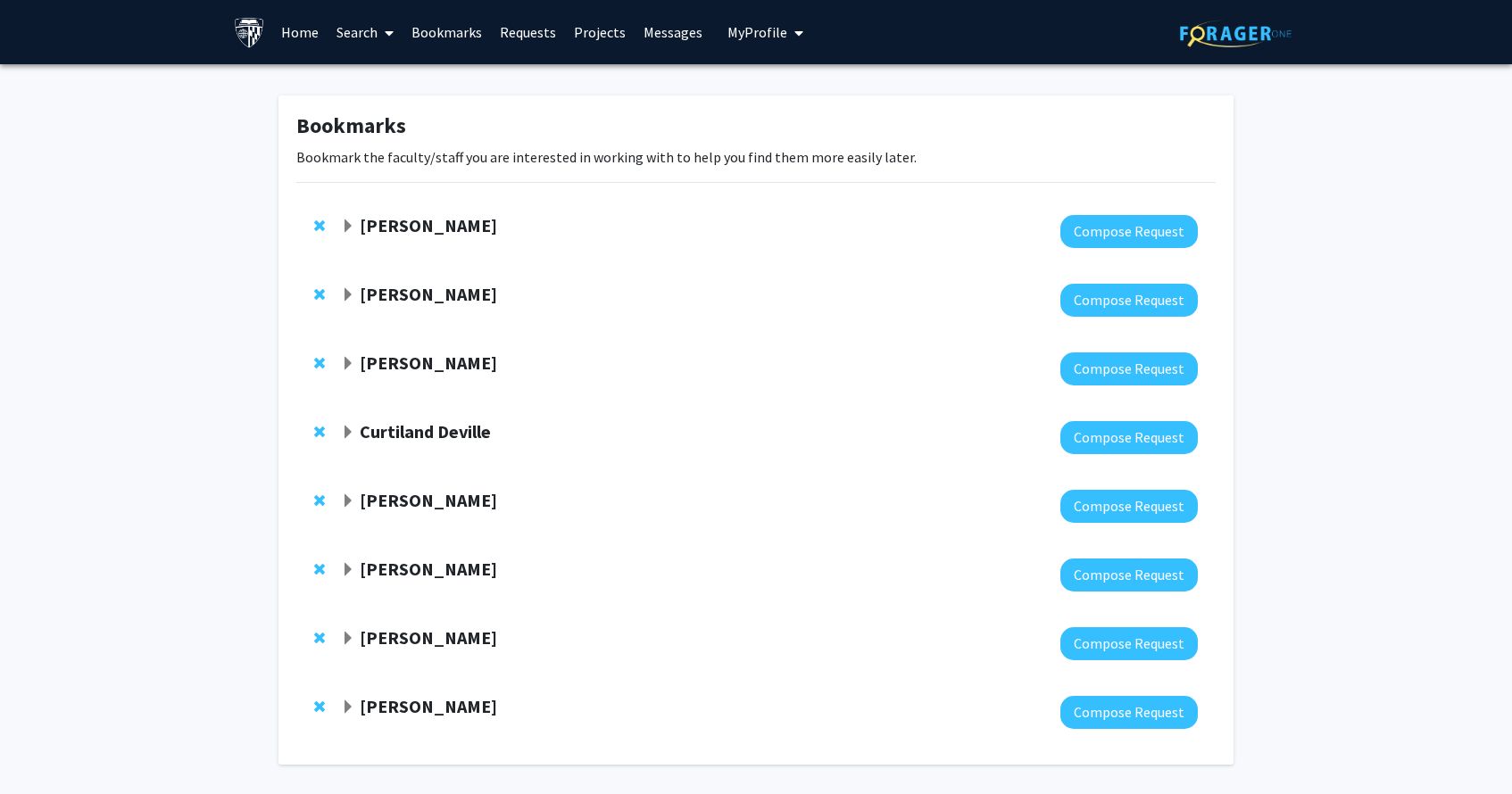
click at [432, 227] on strong "[PERSON_NAME]" at bounding box center [428, 225] width 137 height 22
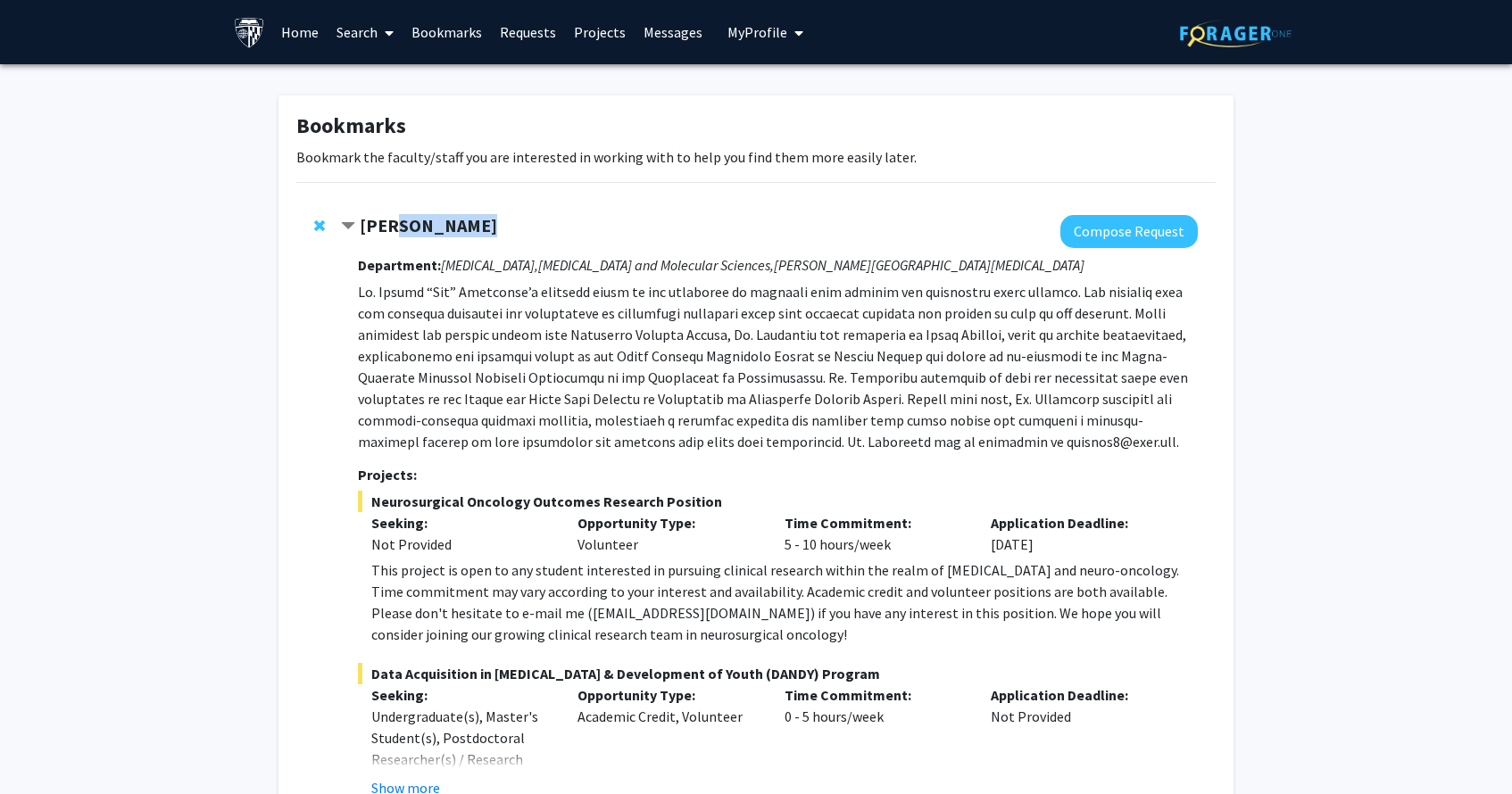
click at [432, 227] on strong "Raj Mukherjee" at bounding box center [428, 225] width 137 height 22
